Goal: Information Seeking & Learning: Learn about a topic

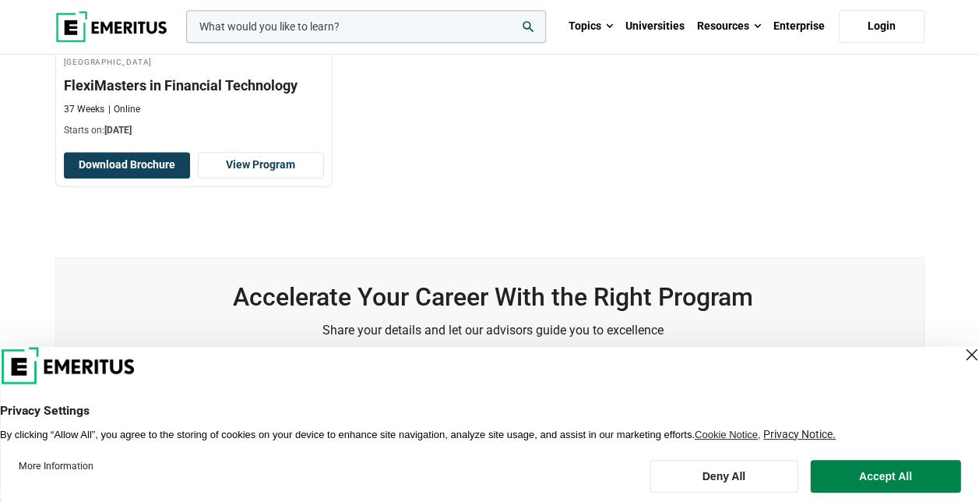
scroll to position [735, 0]
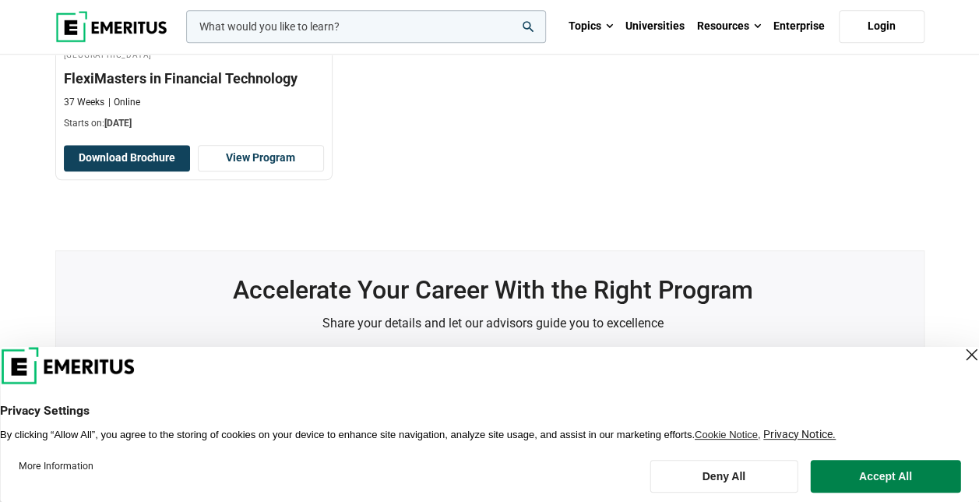
click at [961, 350] on div "Close Layer" at bounding box center [972, 355] width 22 height 22
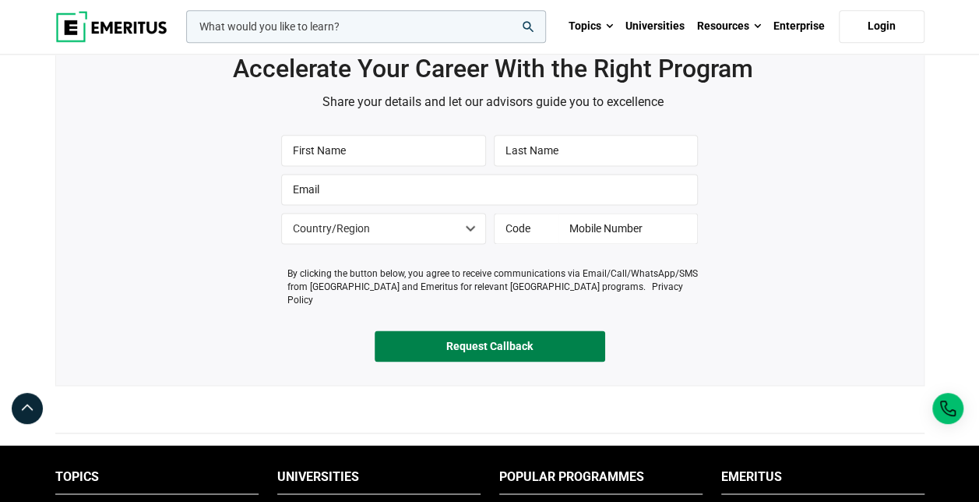
scroll to position [962, 0]
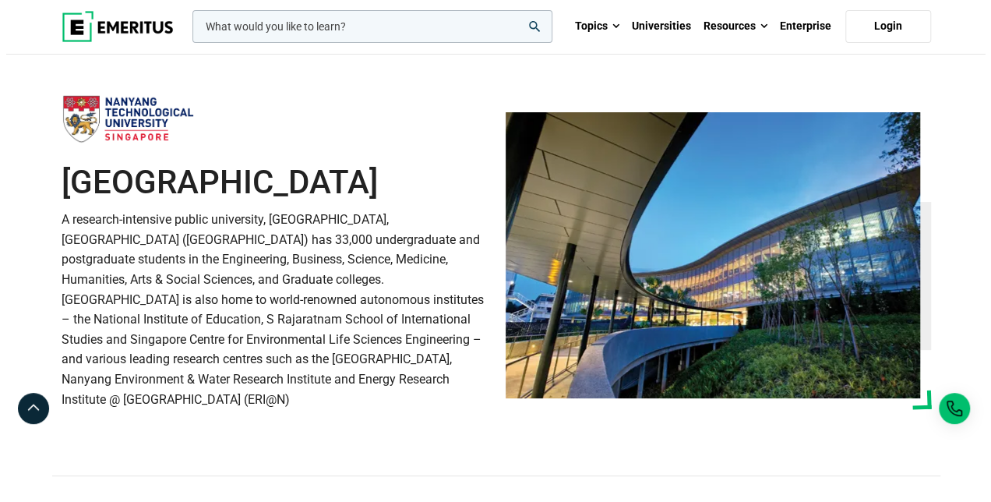
scroll to position [25, 0]
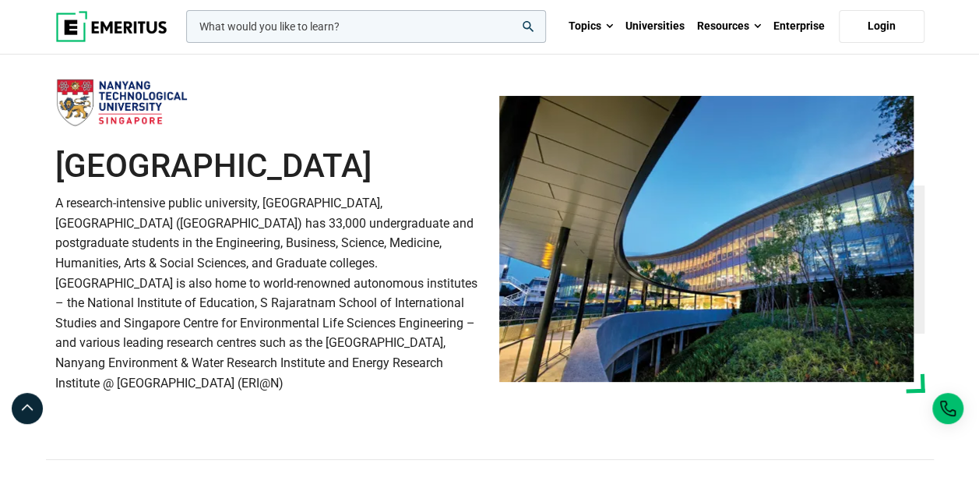
click at [338, 28] on input "woocommerce-product-search-field-0" at bounding box center [366, 26] width 360 height 33
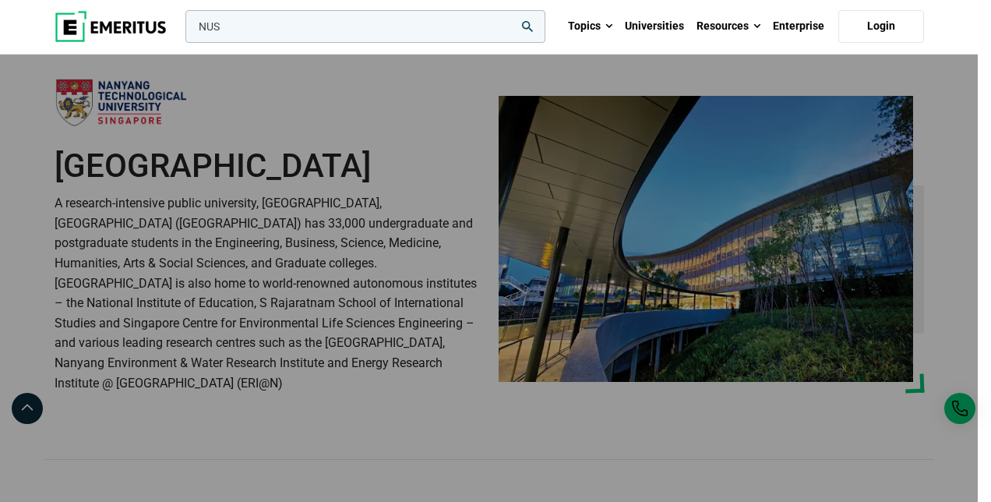
type input "NUS"
click at [182, 30] on button "search" at bounding box center [182, 30] width 0 height 0
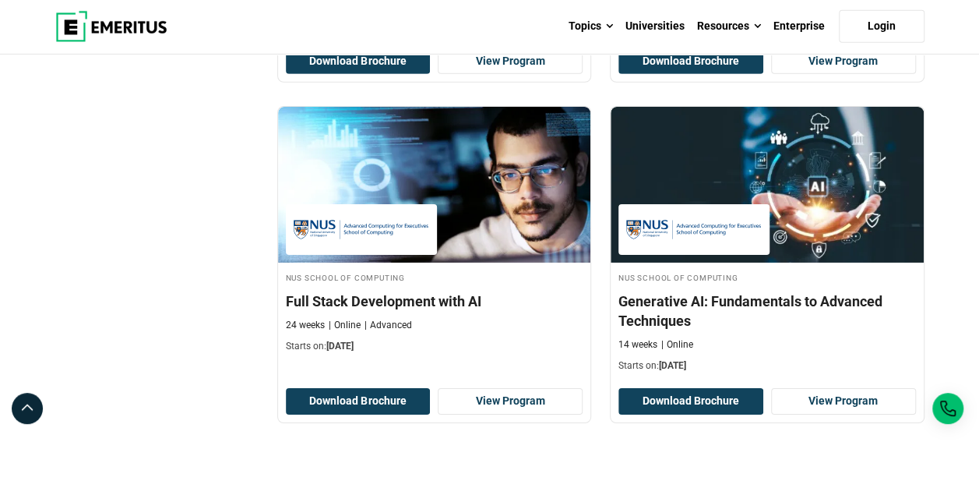
scroll to position [2469, 0]
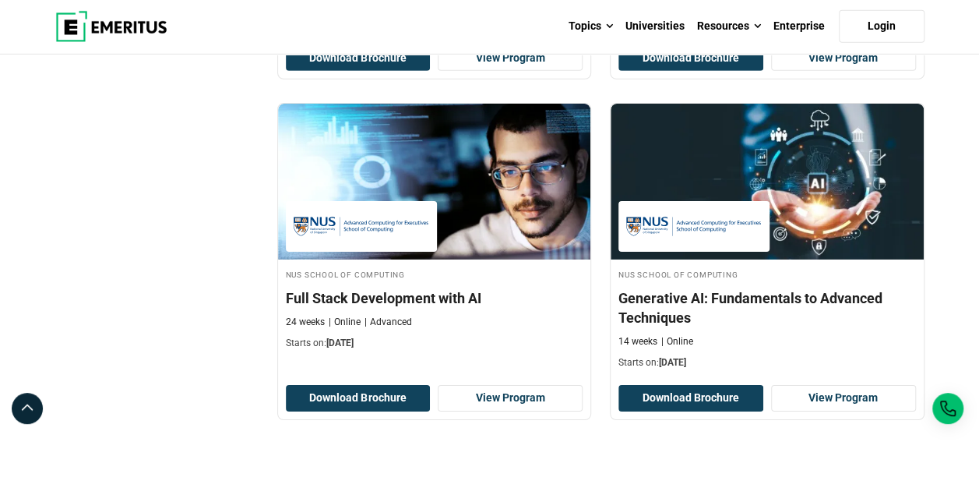
click at [760, 288] on h4 "Generative AI: Fundamentals to Advanced Techniques" at bounding box center [768, 307] width 298 height 39
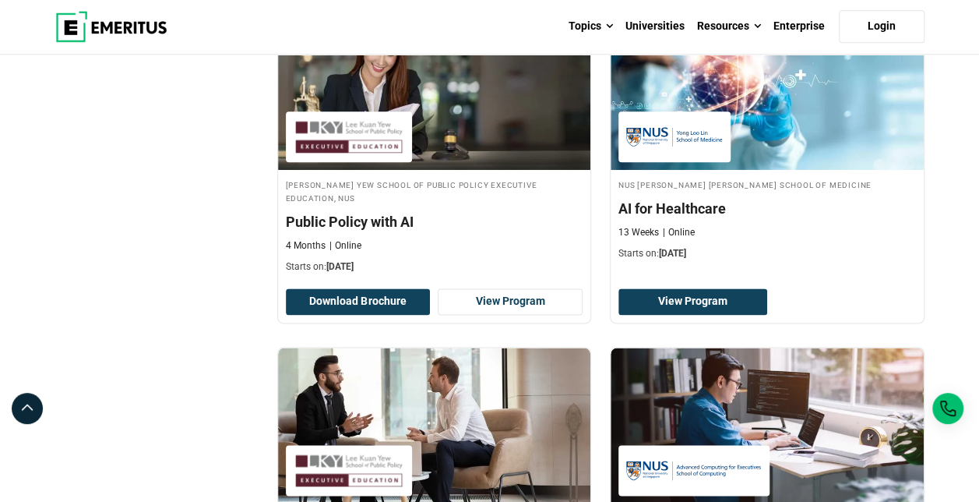
scroll to position [1088, 0]
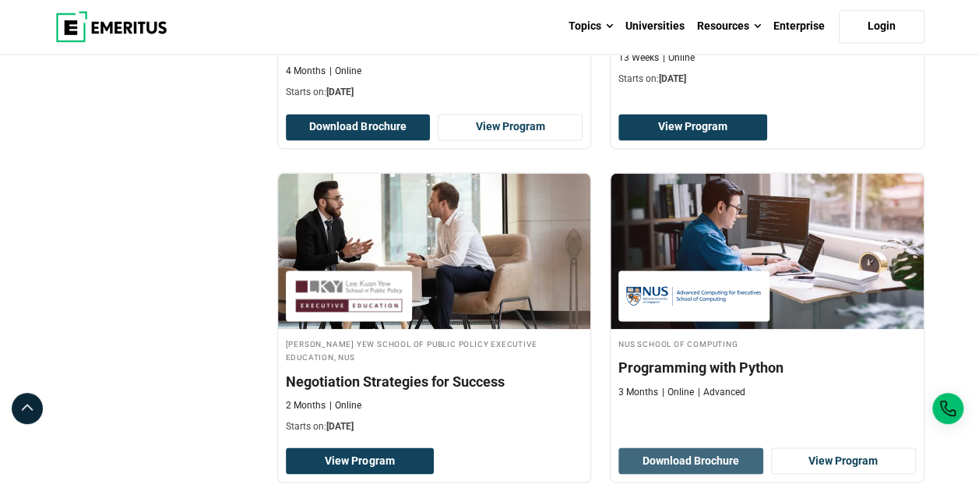
click at [687, 447] on button "Download Brochure" at bounding box center [691, 460] width 145 height 26
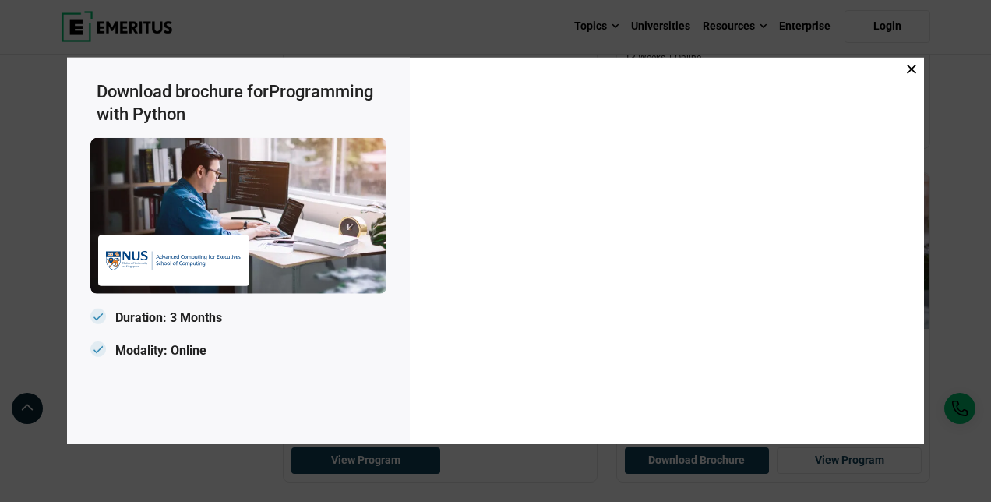
click at [909, 69] on icon at bounding box center [911, 69] width 9 height 9
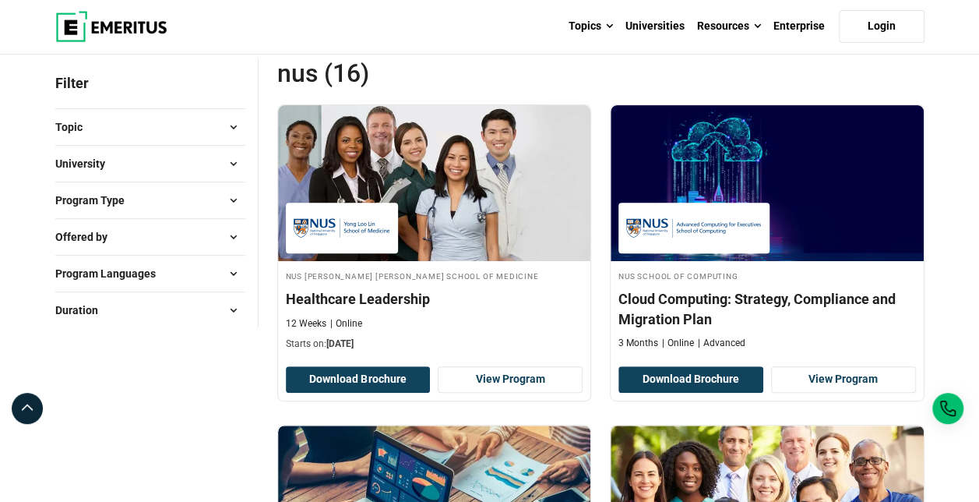
scroll to position [46, 0]
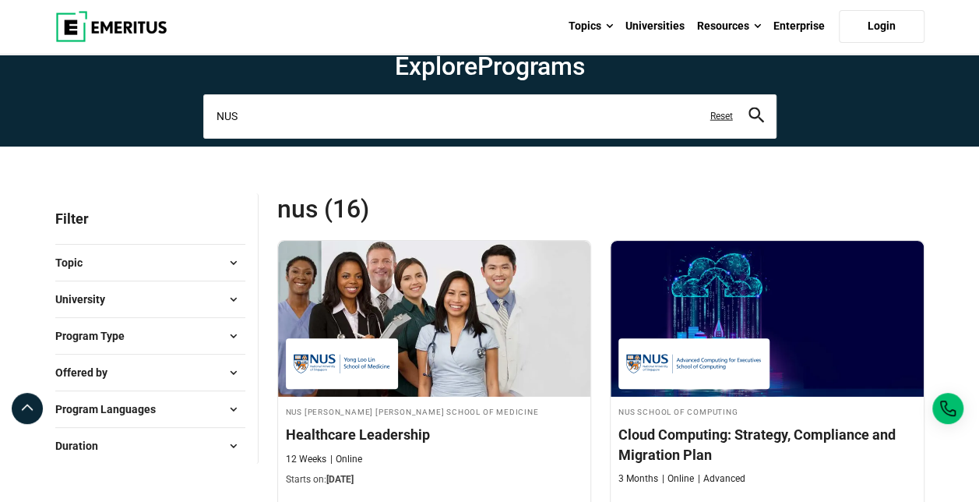
drag, startPoint x: 292, startPoint y: 116, endPoint x: 212, endPoint y: 120, distance: 80.3
click at [212, 120] on input "NUS" at bounding box center [489, 116] width 573 height 44
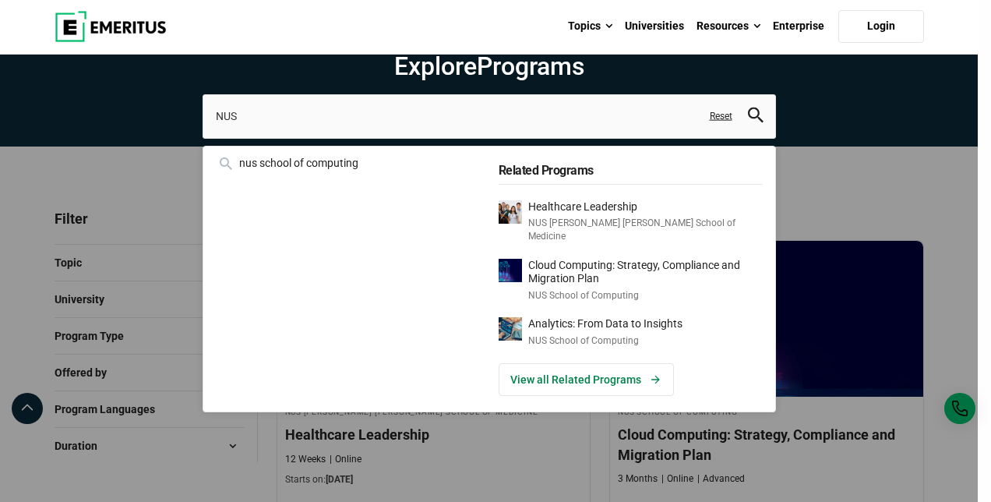
click at [203, 128] on div "NUS nus school of computing Related Programs Healthcare Leadership NUS Yong Loo…" at bounding box center [489, 116] width 573 height 44
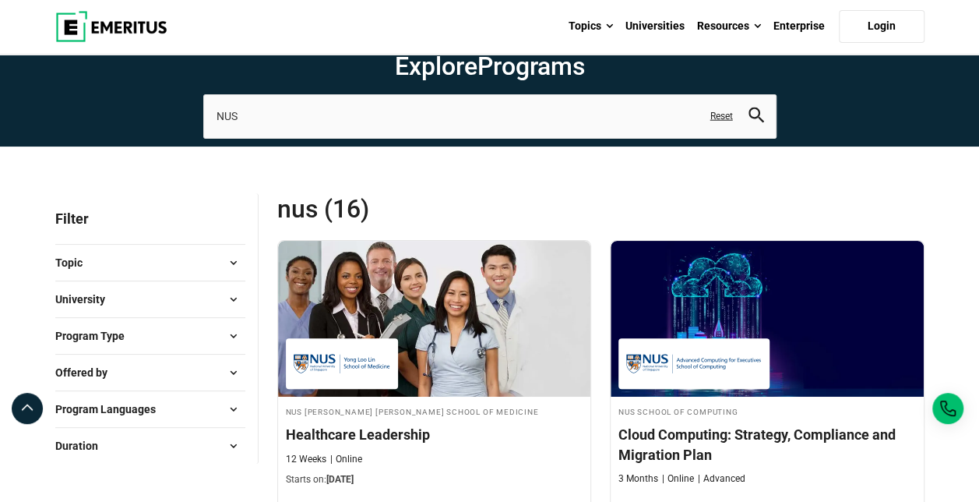
click at [237, 301] on span at bounding box center [233, 298] width 23 height 23
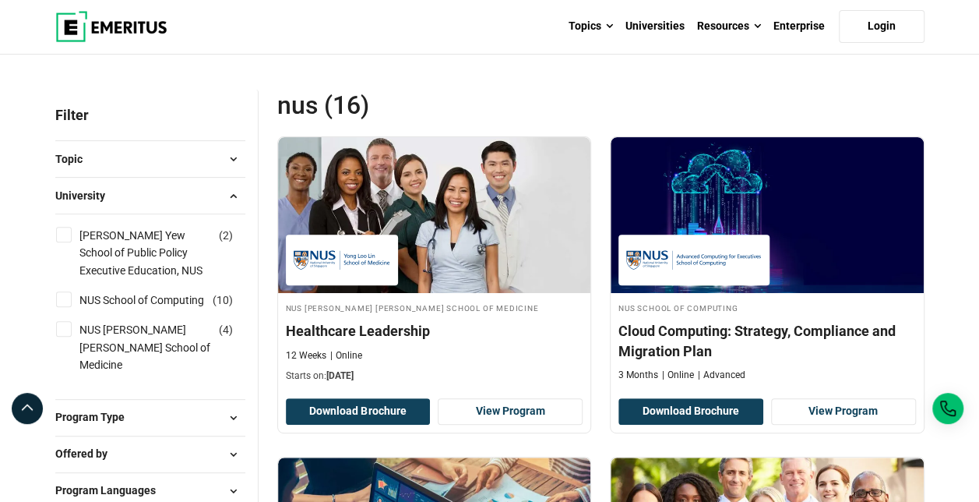
scroll to position [150, 0]
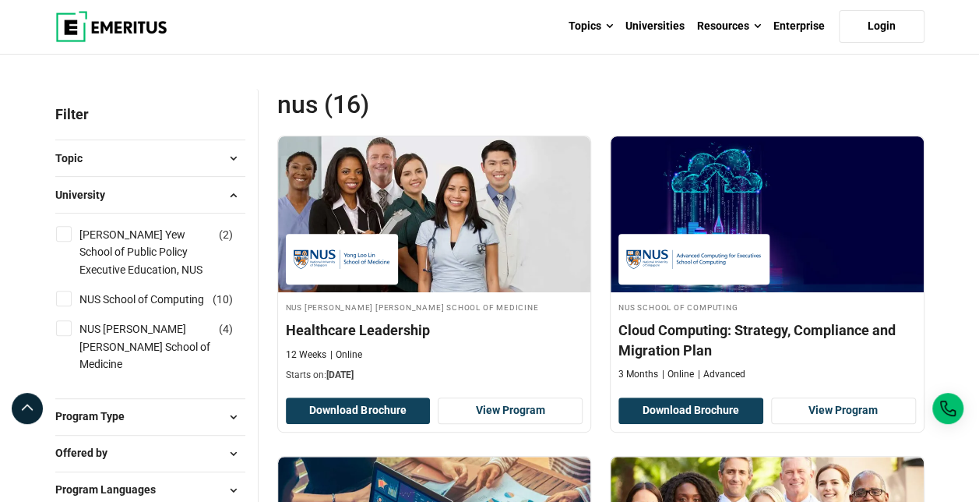
click at [64, 227] on input "Lee Kuan Yew School of Public Policy Executive Education, NUS ( 2 )" at bounding box center [64, 234] width 16 height 16
checkbox input "true"
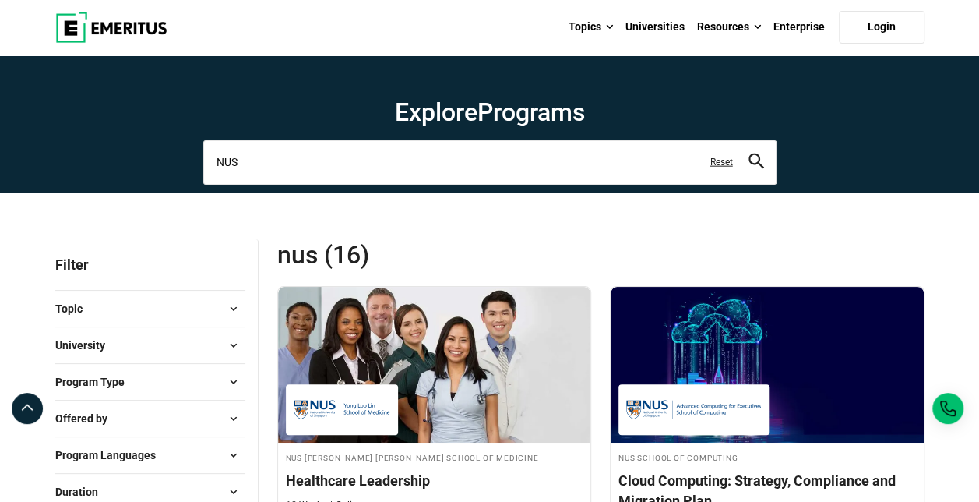
click at [262, 169] on input "NUS" at bounding box center [489, 162] width 573 height 44
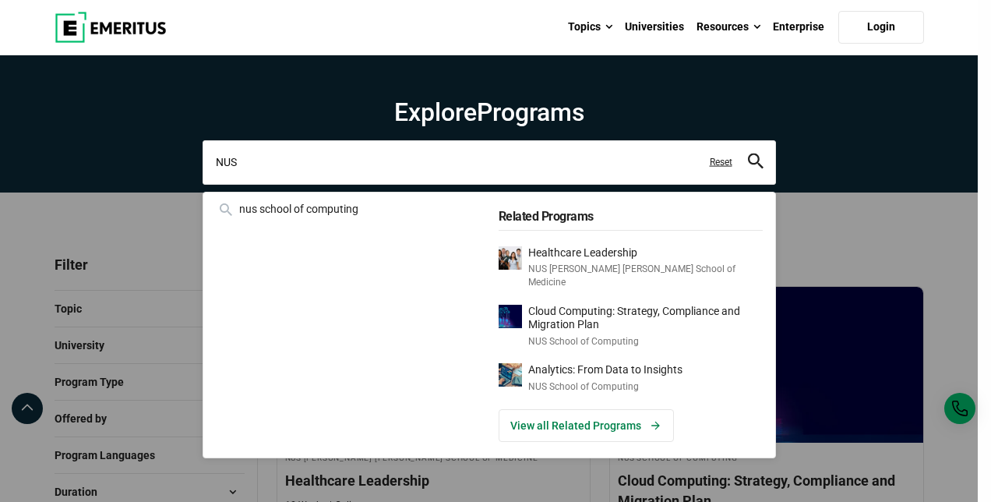
drag, startPoint x: 264, startPoint y: 168, endPoint x: 186, endPoint y: 167, distance: 77.9
click at [203, 167] on div "NUS nus school of computing Related Programs Healthcare Leadership NUS Yong Loo…" at bounding box center [489, 162] width 573 height 44
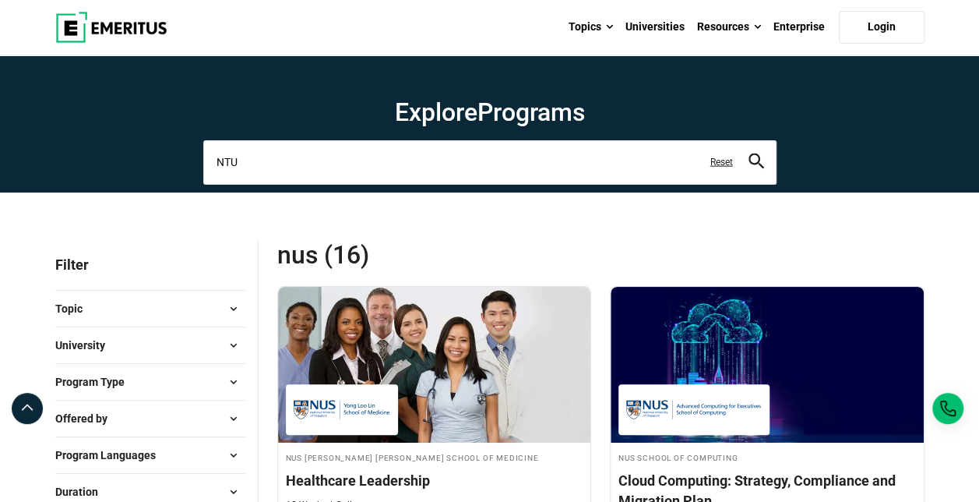
type input "NTU"
click at [749, 153] on button "search" at bounding box center [757, 162] width 16 height 18
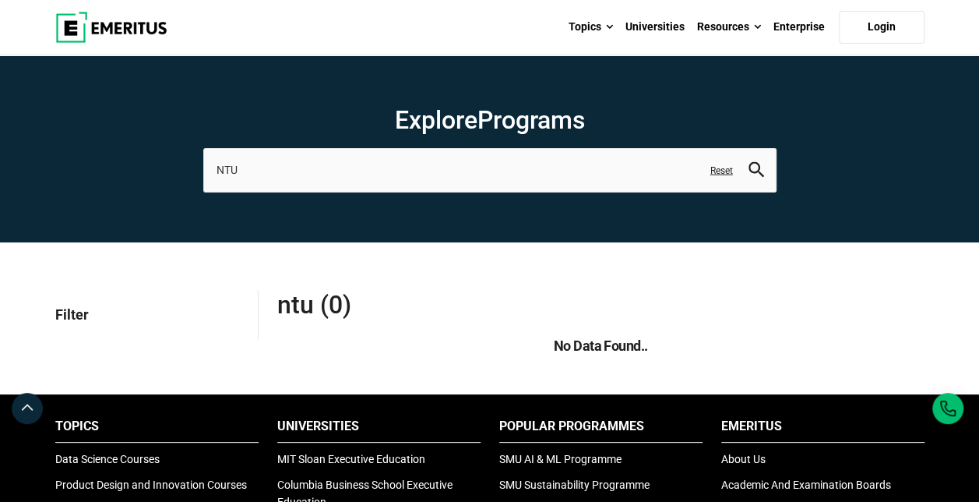
drag, startPoint x: 34, startPoint y: 317, endPoint x: 48, endPoint y: 316, distance: 14.0
click at [68, 315] on p "Filter" at bounding box center [150, 314] width 190 height 51
click at [723, 171] on link "Reset" at bounding box center [721, 170] width 23 height 13
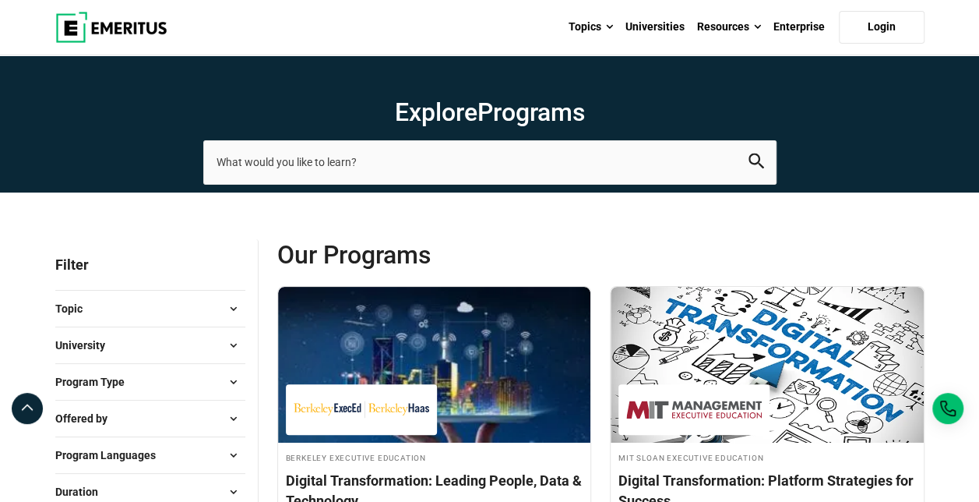
click at [226, 341] on span at bounding box center [233, 344] width 23 height 23
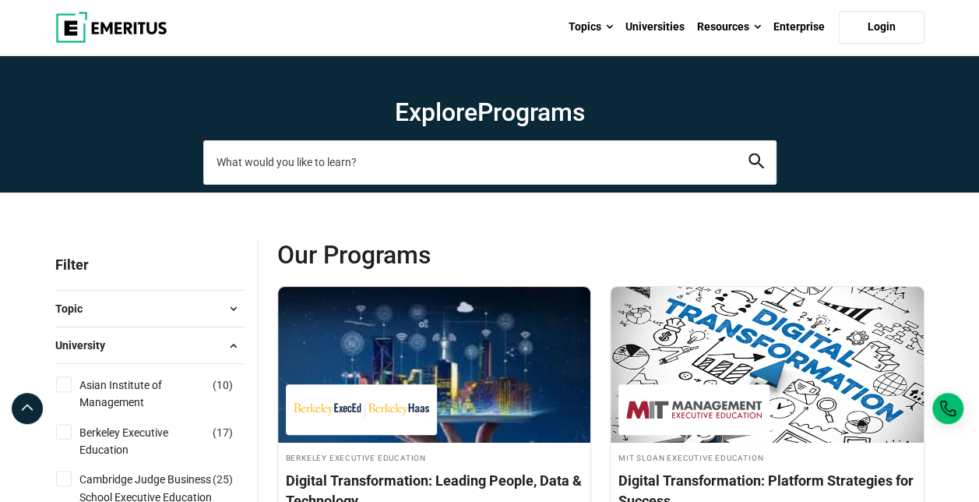
click at [365, 174] on input "search-page" at bounding box center [489, 162] width 573 height 44
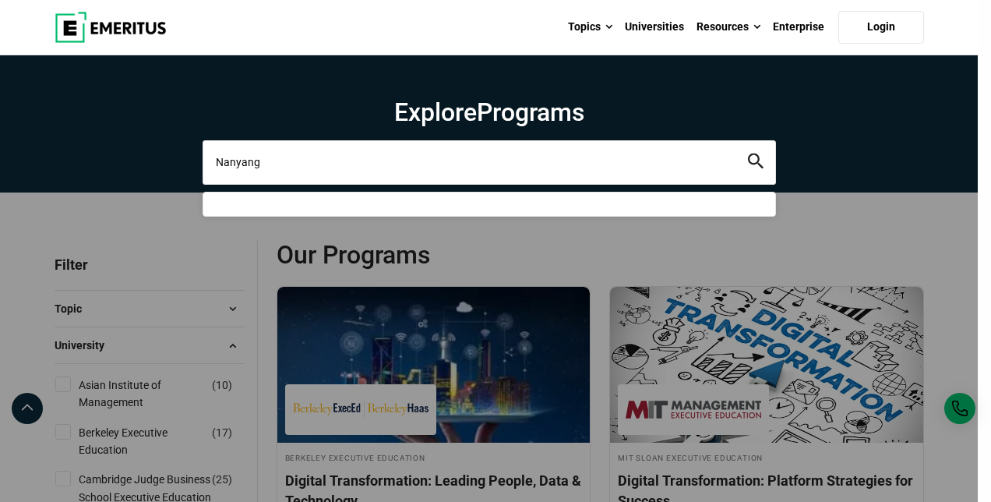
type input "Nanyang"
click at [748, 153] on button "search" at bounding box center [756, 162] width 16 height 18
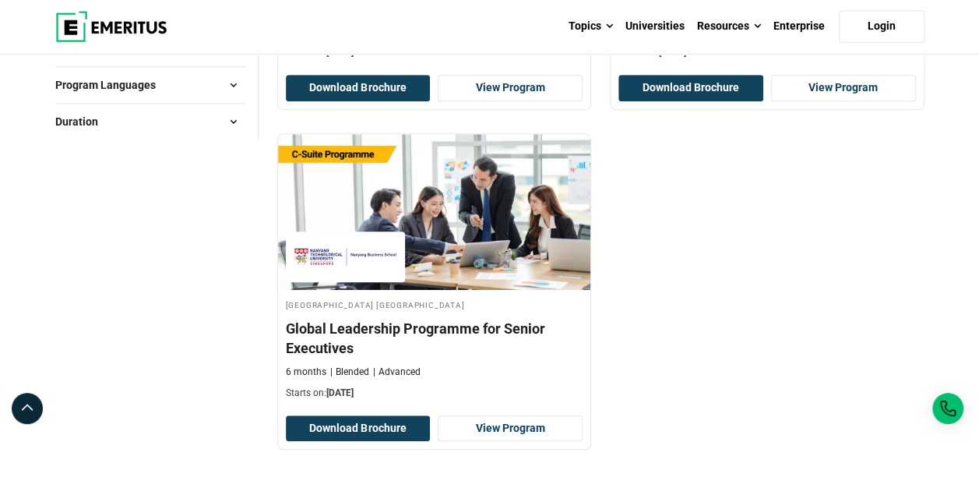
scroll to position [464, 0]
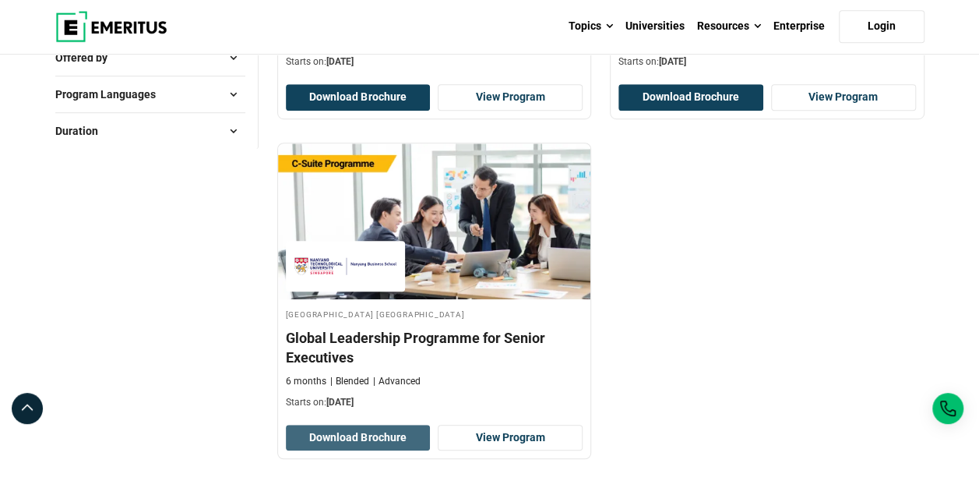
click at [348, 428] on button "Download Brochure" at bounding box center [358, 438] width 145 height 26
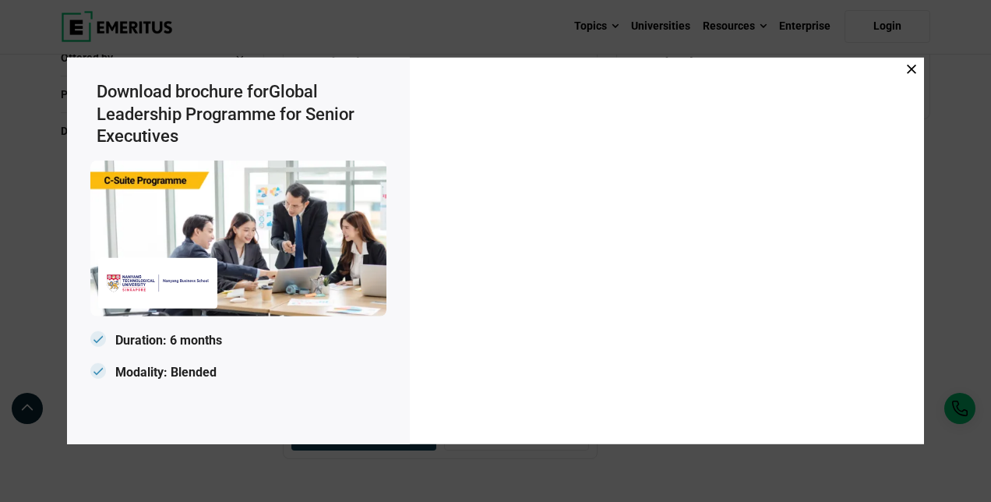
click at [908, 69] on icon at bounding box center [911, 69] width 9 height 9
